Goal: Find specific page/section: Find specific page/section

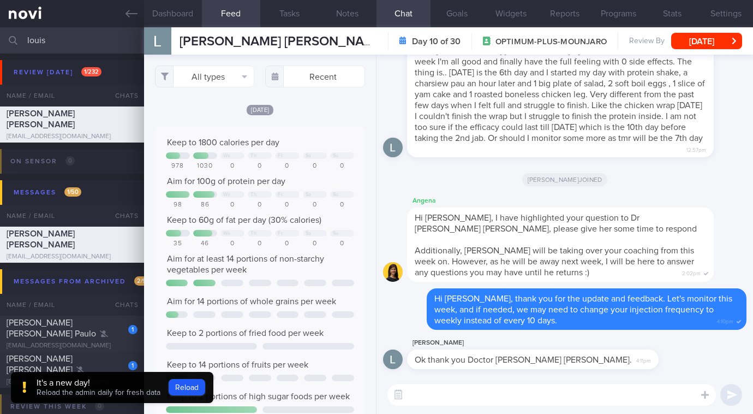
select select "9"
drag, startPoint x: 77, startPoint y: 46, endPoint x: -14, endPoint y: 11, distance: 97.8
click at [0, 11] on html "You are offline! Some functionality will be unavailable Patients New Users Coac…" at bounding box center [376, 207] width 753 height 414
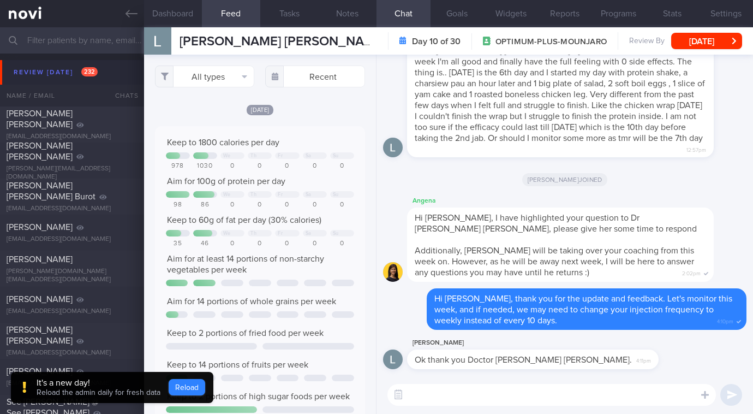
click at [187, 380] on button "Reload" at bounding box center [187, 387] width 37 height 16
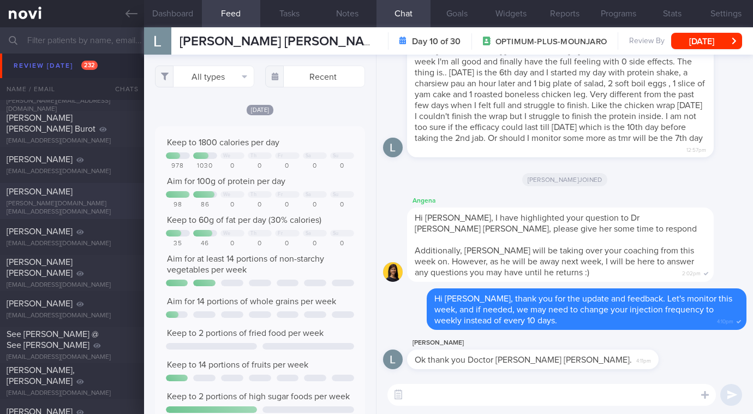
scroll to position [284, 0]
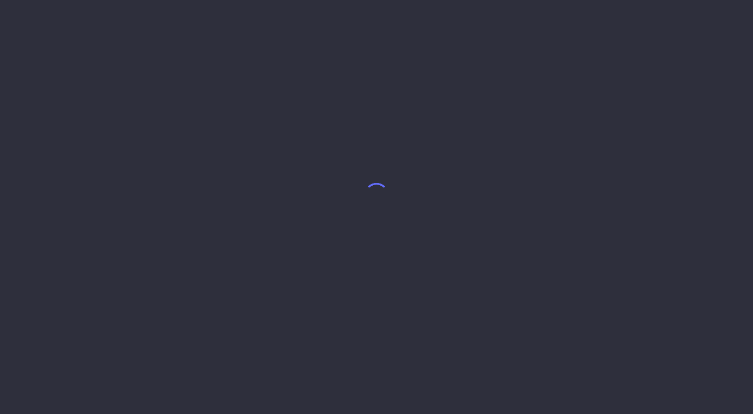
select select "9"
